Goal: Task Accomplishment & Management: Manage account settings

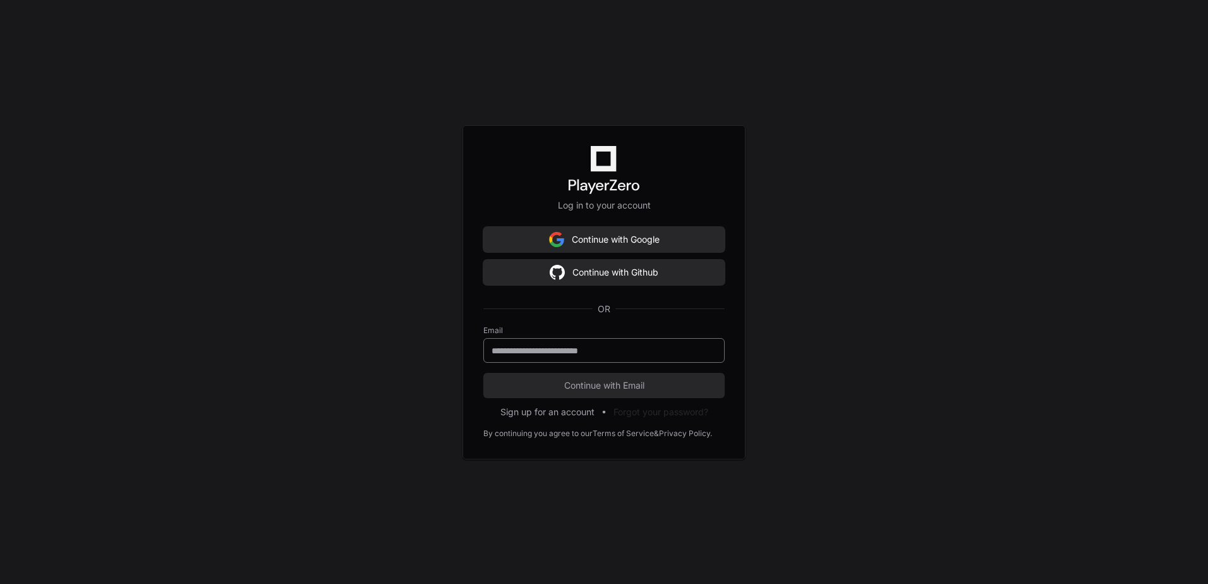
click at [621, 359] on div at bounding box center [603, 350] width 241 height 25
click at [618, 350] on input "email" at bounding box center [603, 350] width 225 height 13
type input "**********"
click at [614, 387] on span "Continue with Email" at bounding box center [603, 385] width 241 height 13
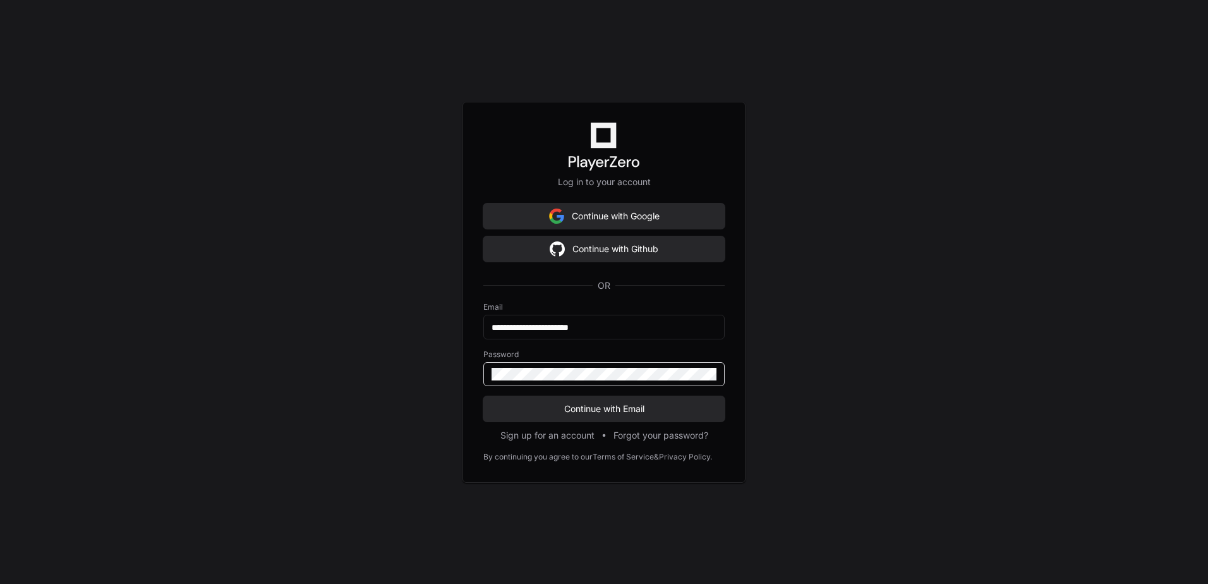
click at [483, 396] on button "Continue with Email" at bounding box center [603, 408] width 241 height 25
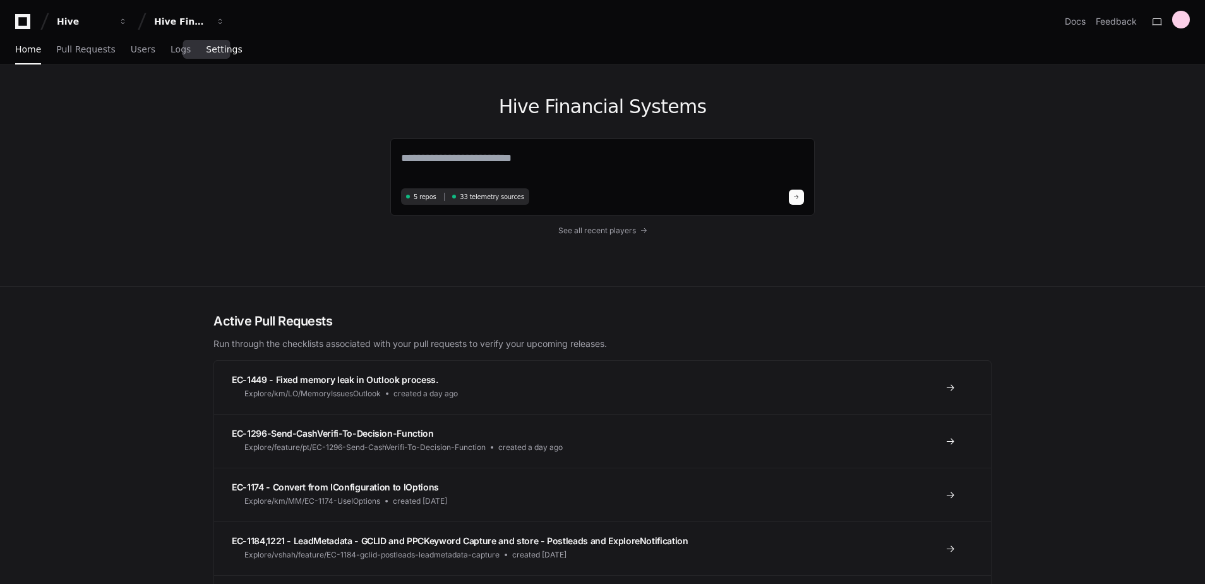
click at [208, 48] on span "Settings" at bounding box center [224, 49] width 36 height 8
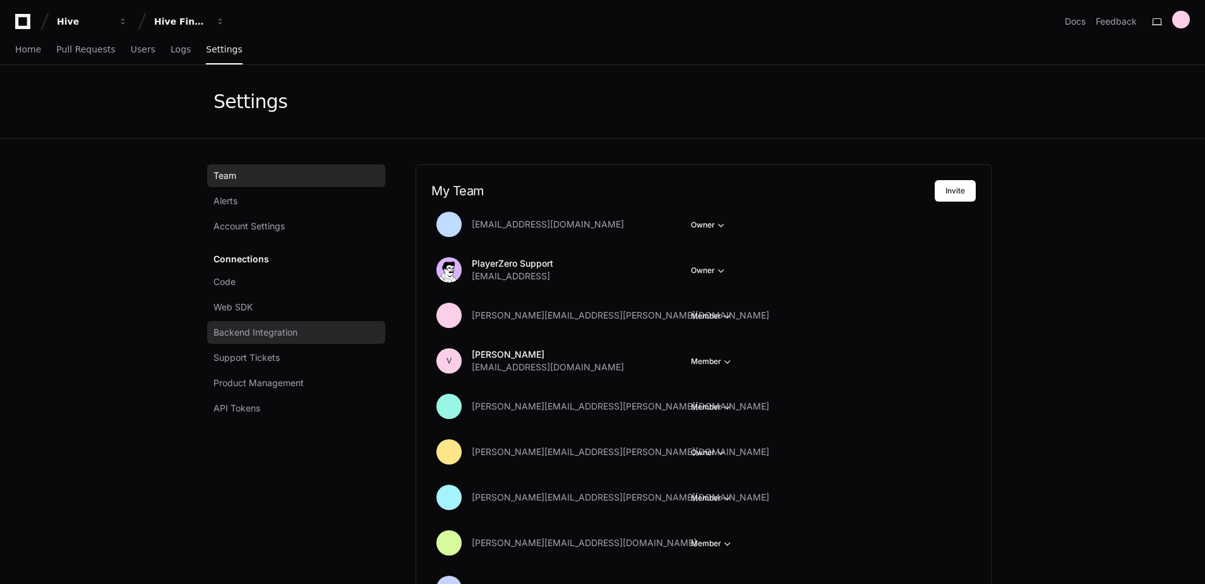
click at [291, 335] on span "Backend Integration" at bounding box center [255, 332] width 84 height 13
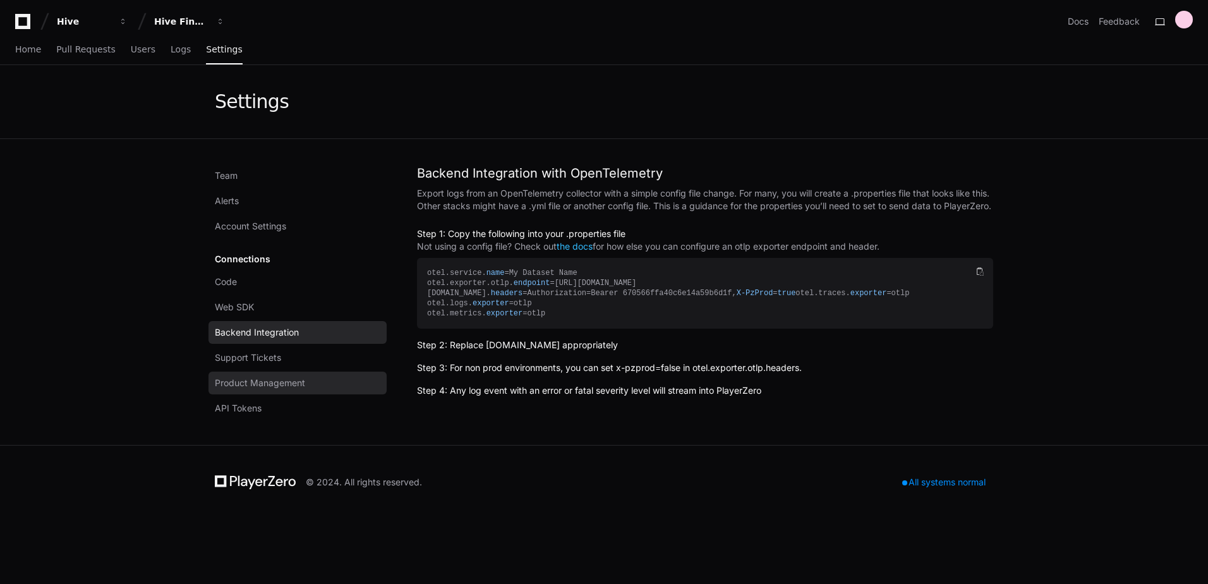
click at [300, 383] on span "Product Management" at bounding box center [260, 382] width 90 height 13
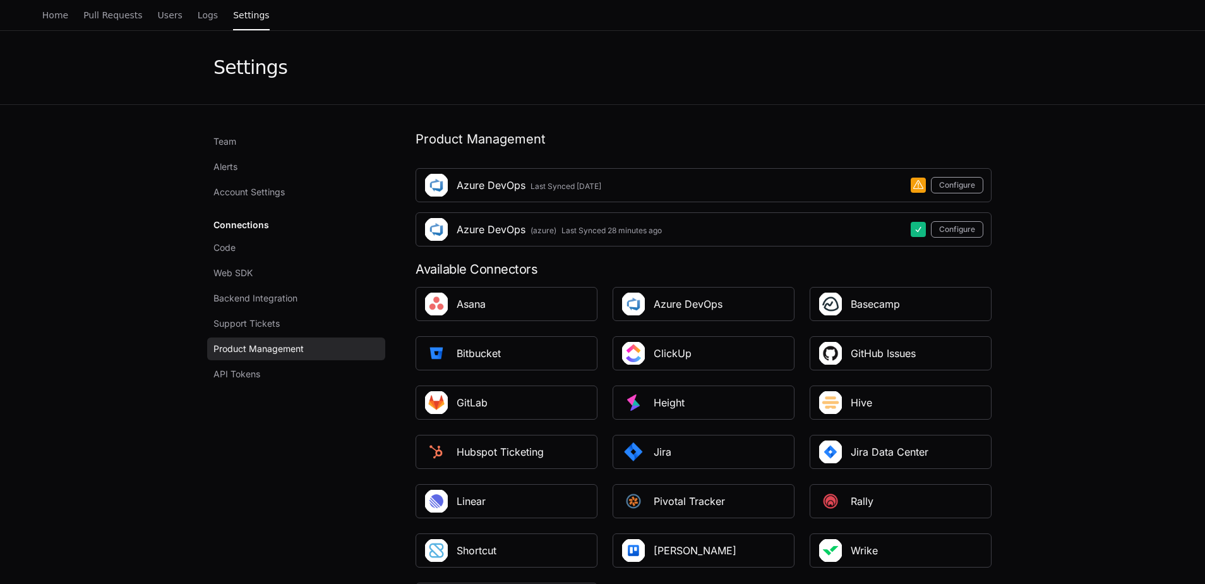
scroll to position [126, 0]
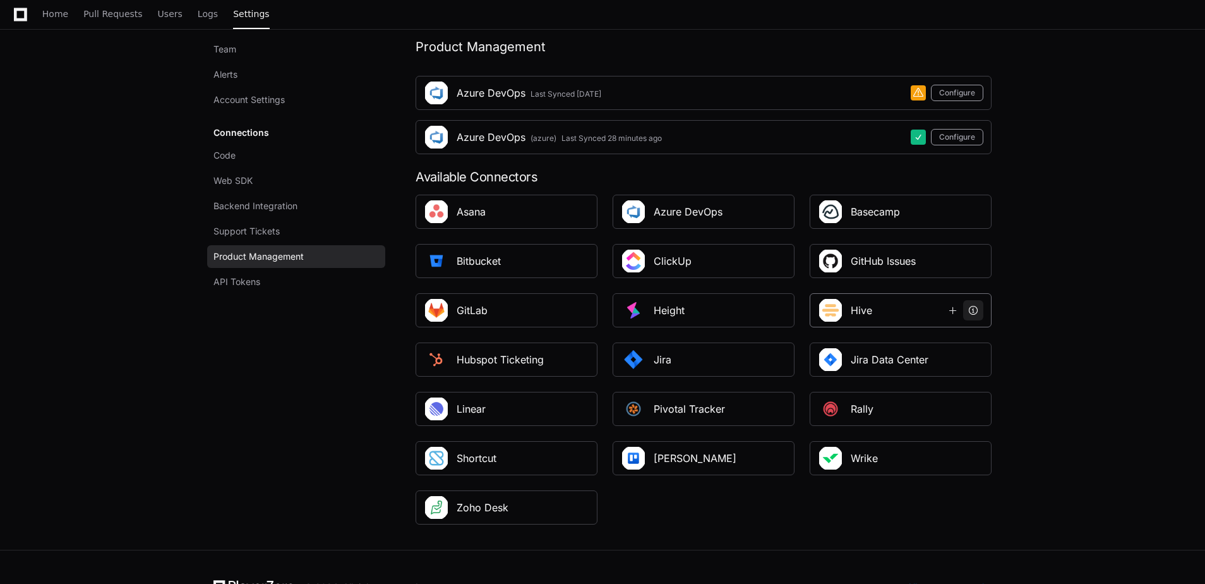
click at [978, 308] on span at bounding box center [973, 310] width 10 height 10
click at [751, 362] on button at bounding box center [756, 359] width 20 height 20
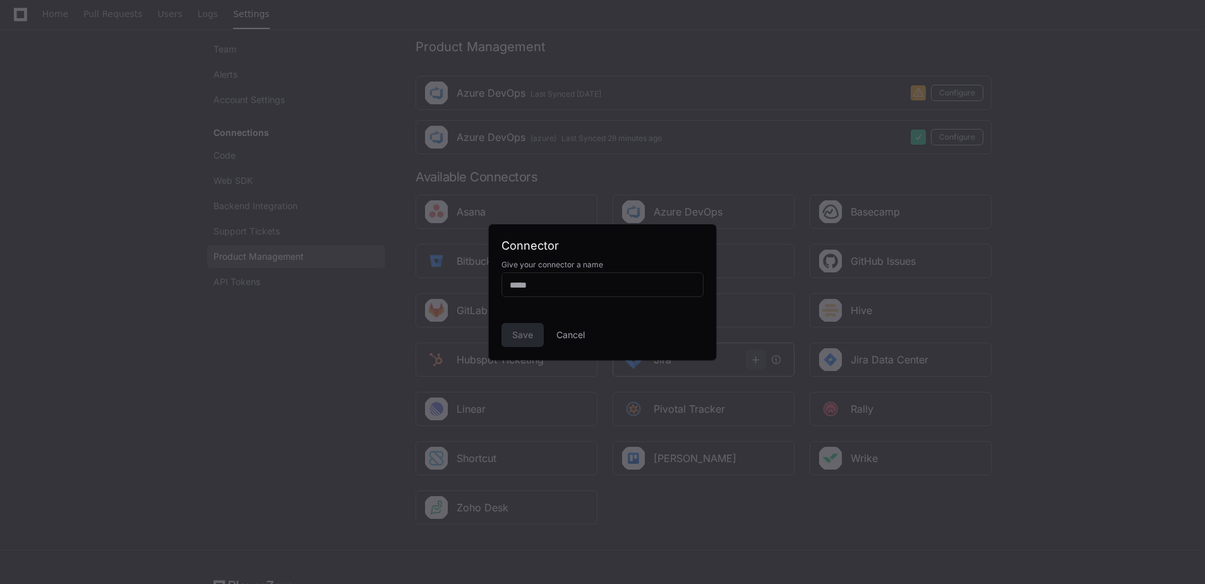
scroll to position [0, 0]
click at [581, 335] on button "Cancel" at bounding box center [570, 335] width 28 height 24
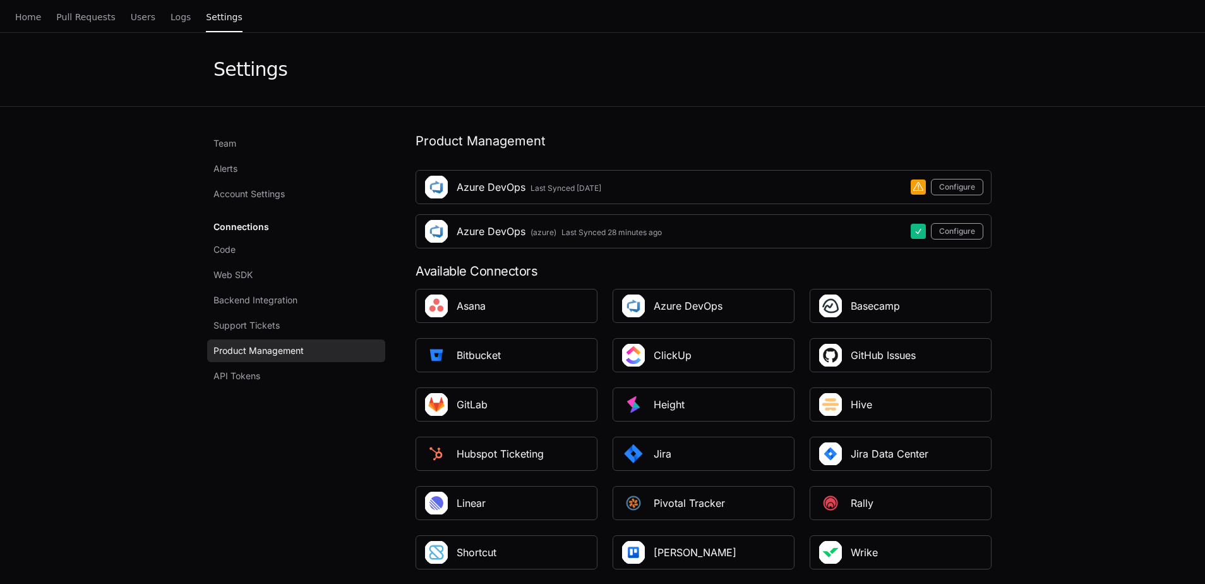
scroll to position [63, 0]
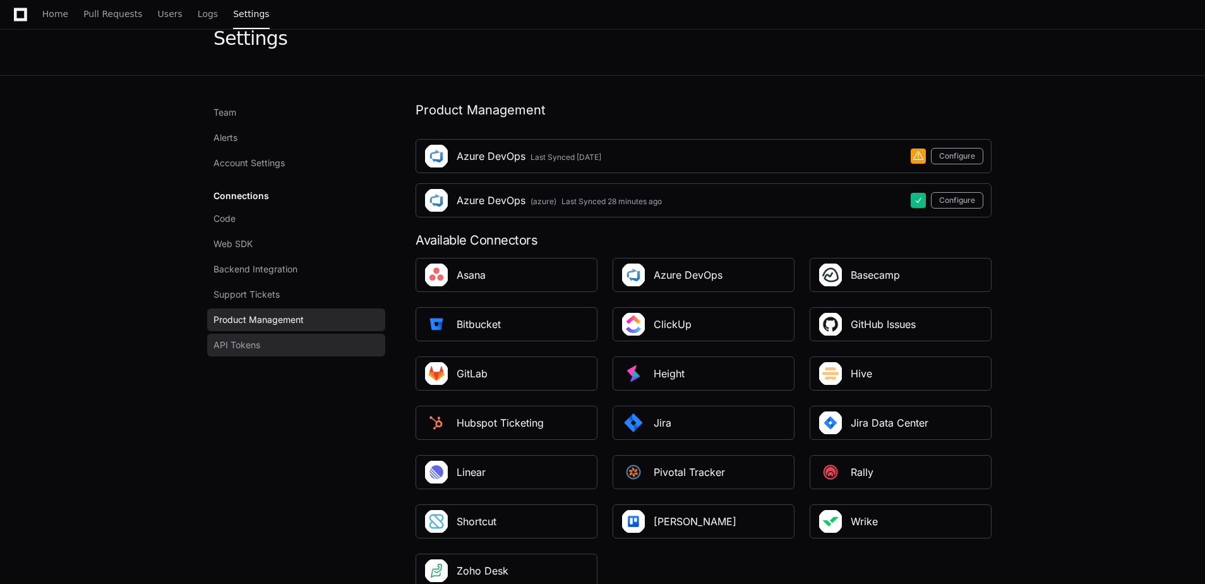
click at [294, 348] on link "API Tokens" at bounding box center [296, 344] width 178 height 23
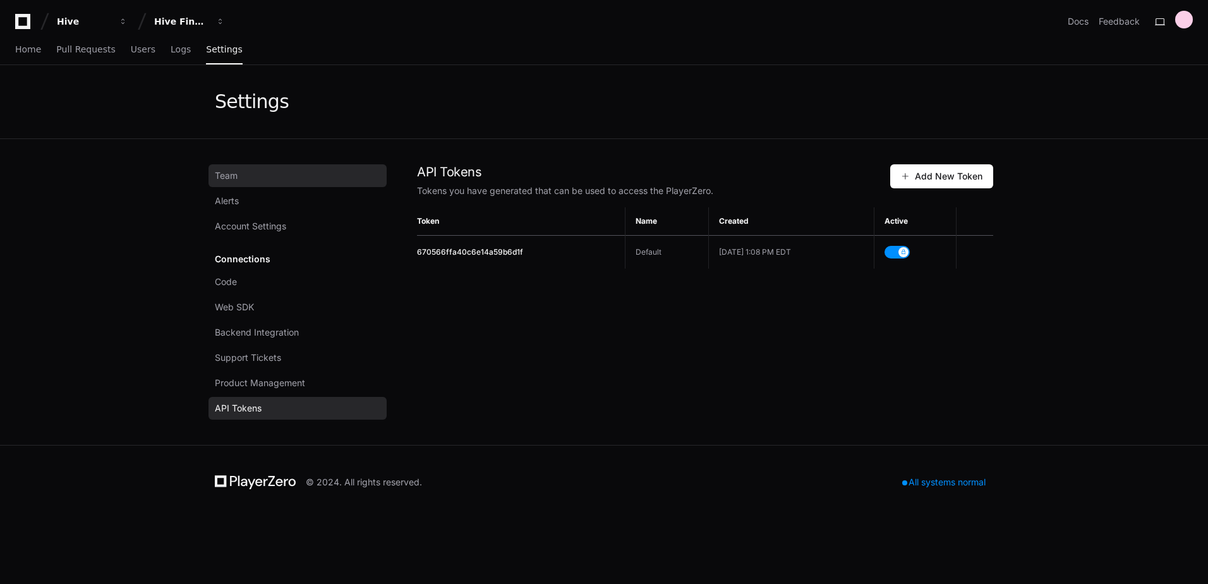
click at [252, 172] on link "Team" at bounding box center [297, 175] width 178 height 23
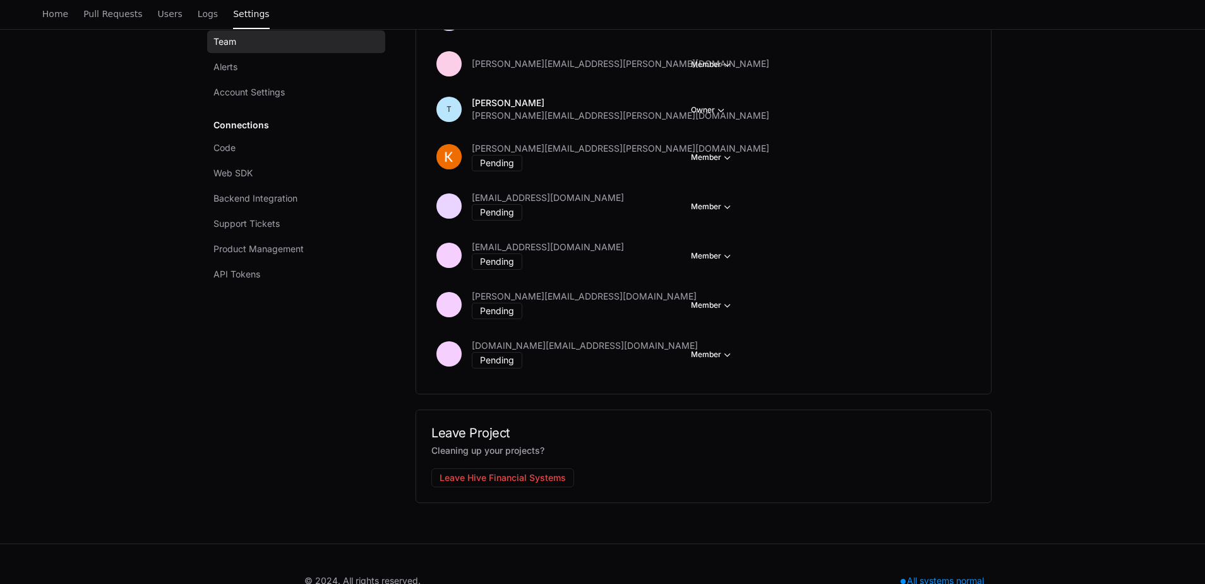
scroll to position [1858, 0]
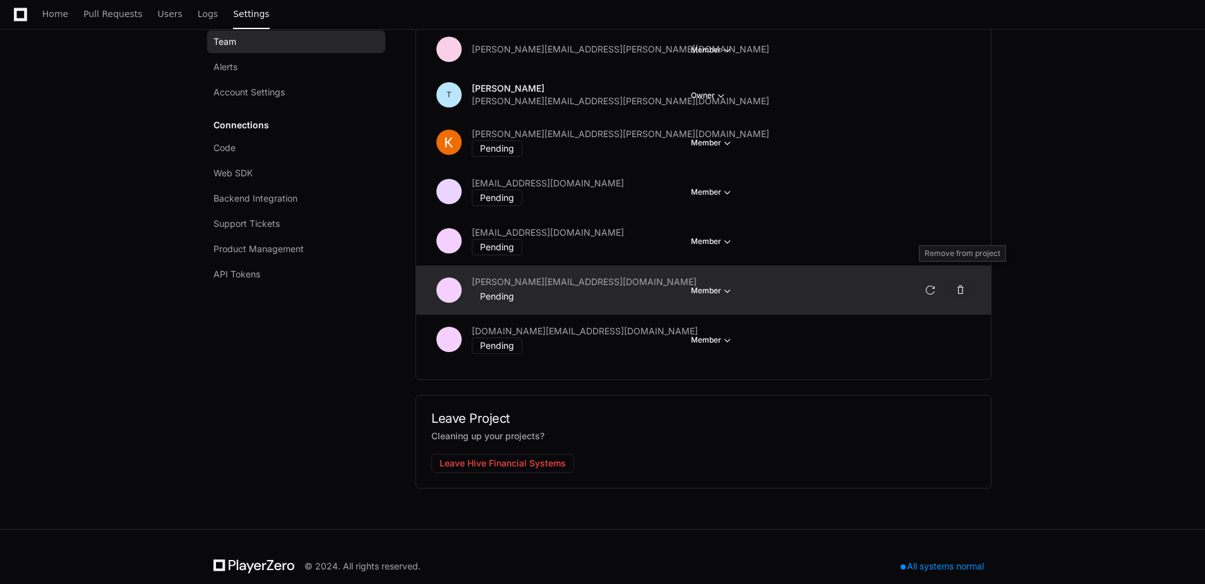
click at [965, 285] on span at bounding box center [961, 290] width 10 height 10
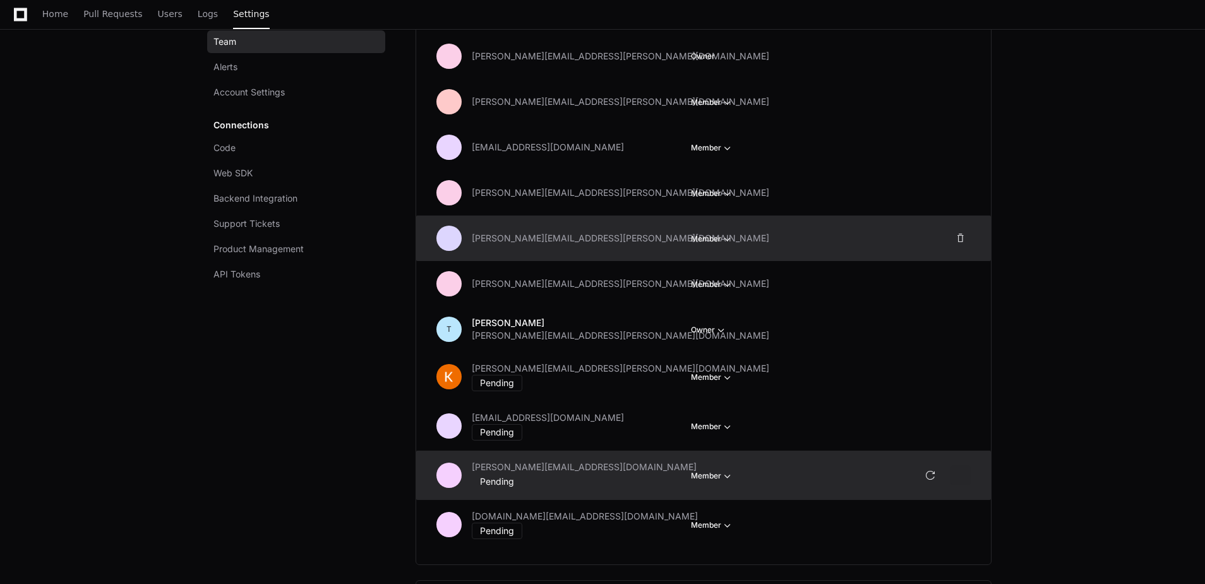
scroll to position [1623, 0]
click at [963, 239] on span at bounding box center [961, 239] width 10 height 10
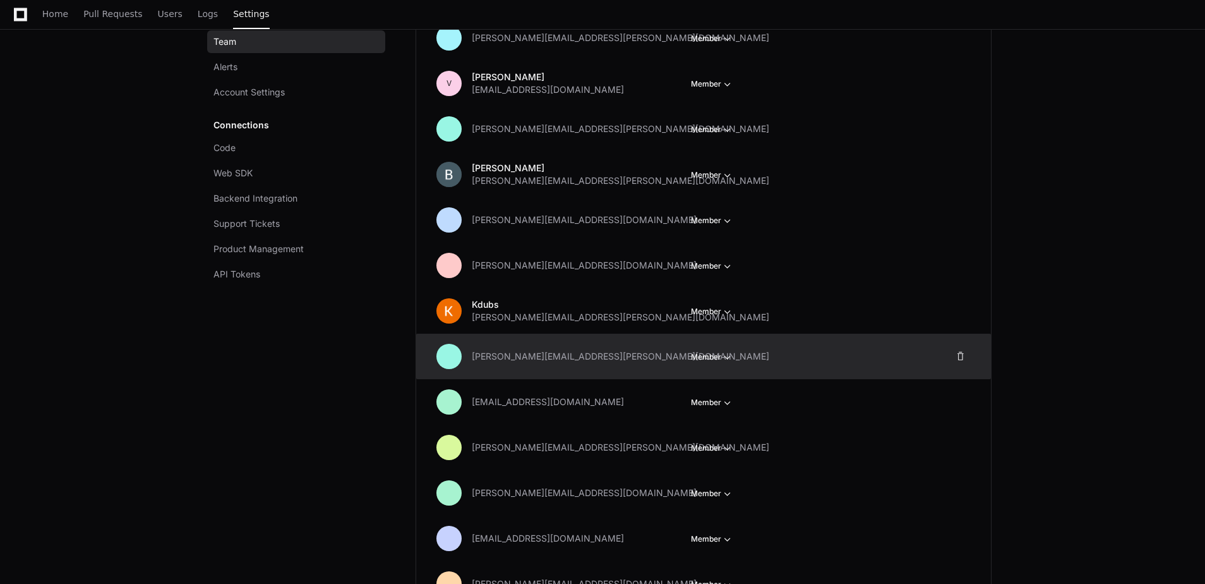
scroll to position [756, 0]
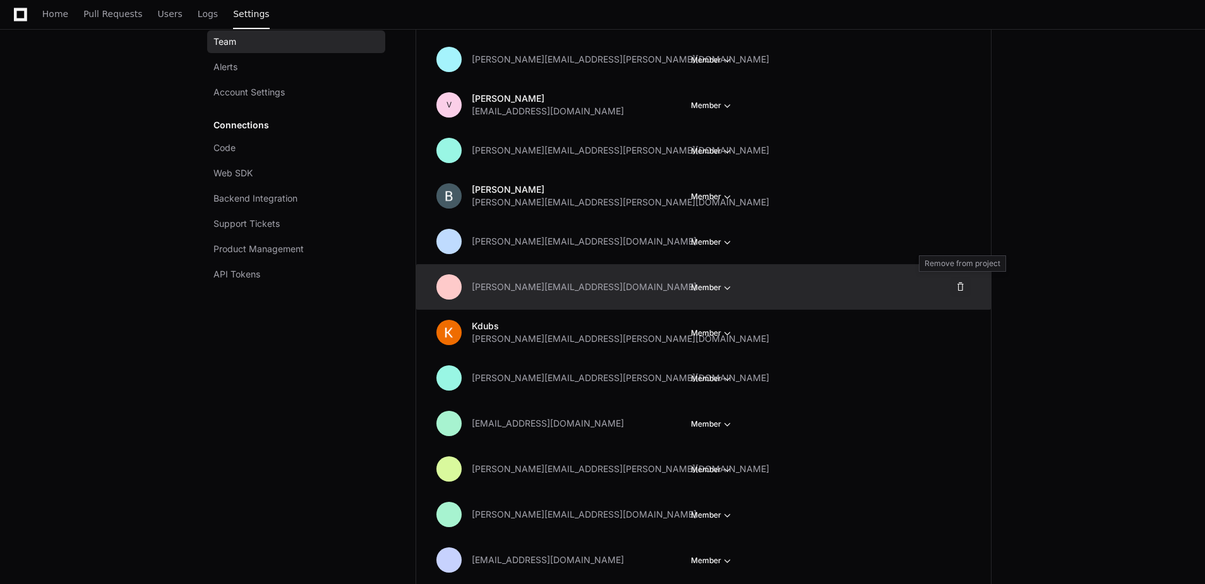
click at [961, 287] on span at bounding box center [961, 287] width 10 height 10
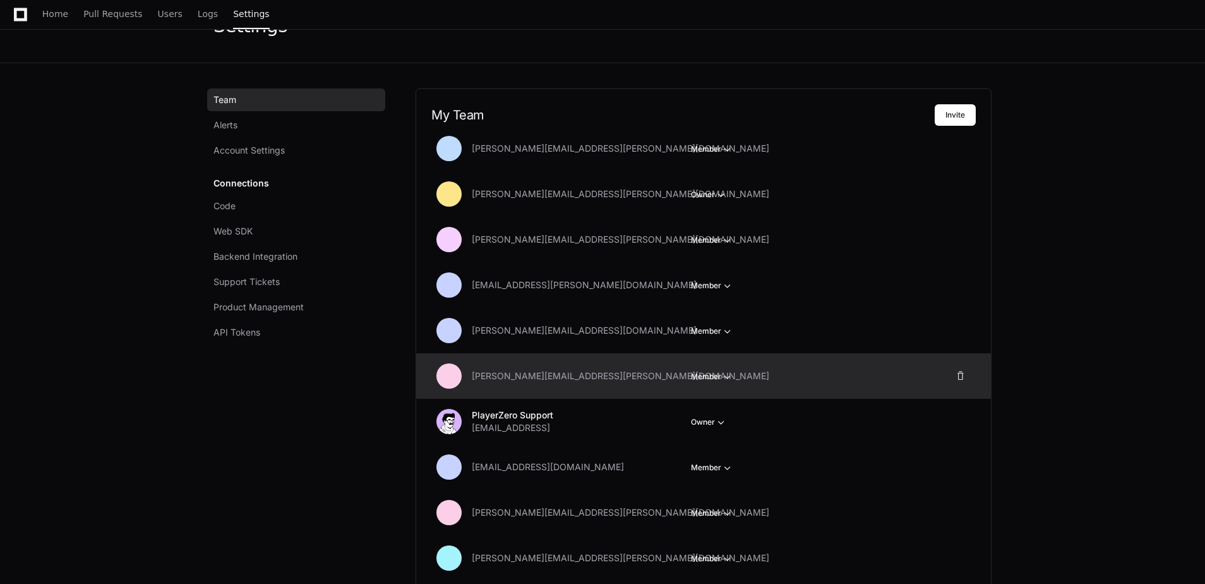
scroll to position [61, 0]
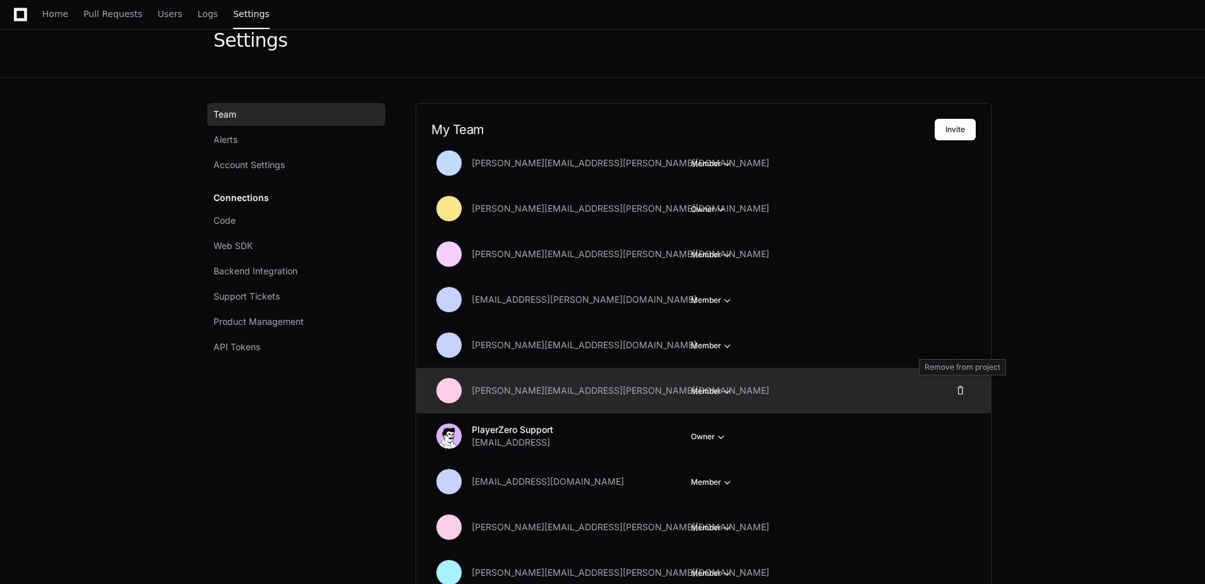
click at [961, 389] on span at bounding box center [961, 390] width 10 height 10
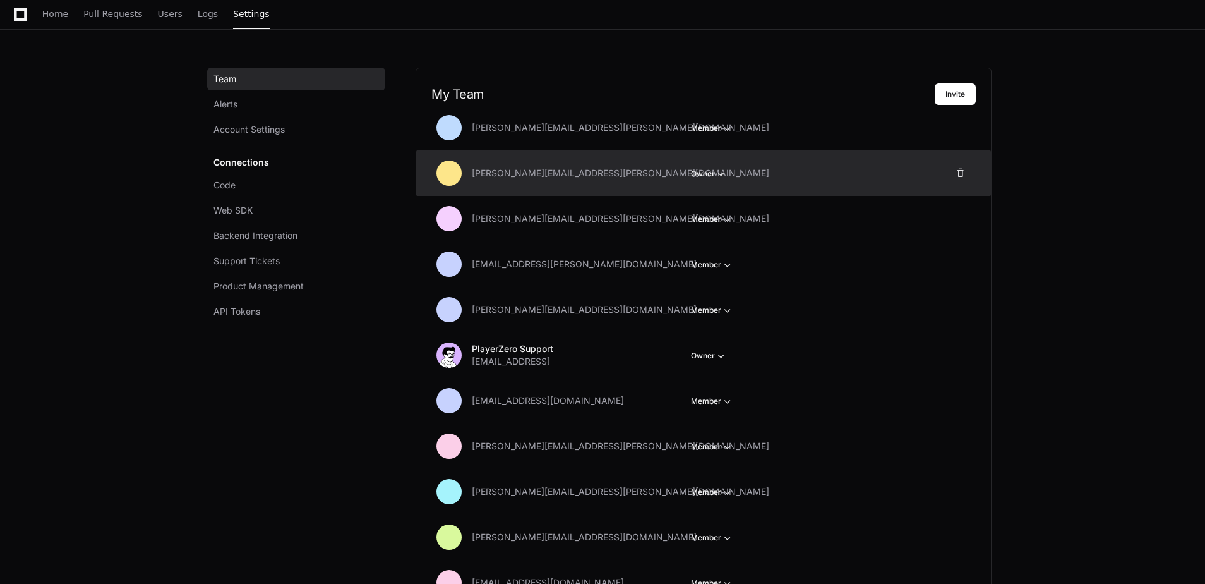
scroll to position [0, 0]
